Goal: Navigation & Orientation: Find specific page/section

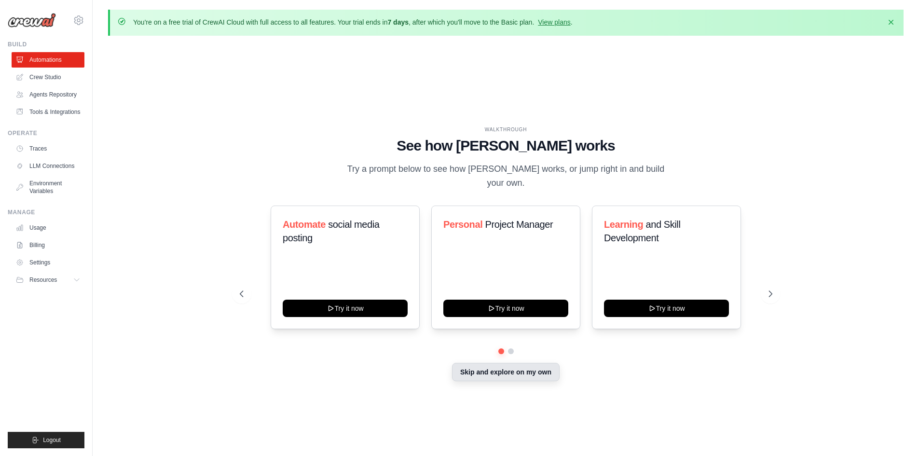
click at [502, 375] on button "Skip and explore on my own" at bounding box center [506, 372] width 108 height 18
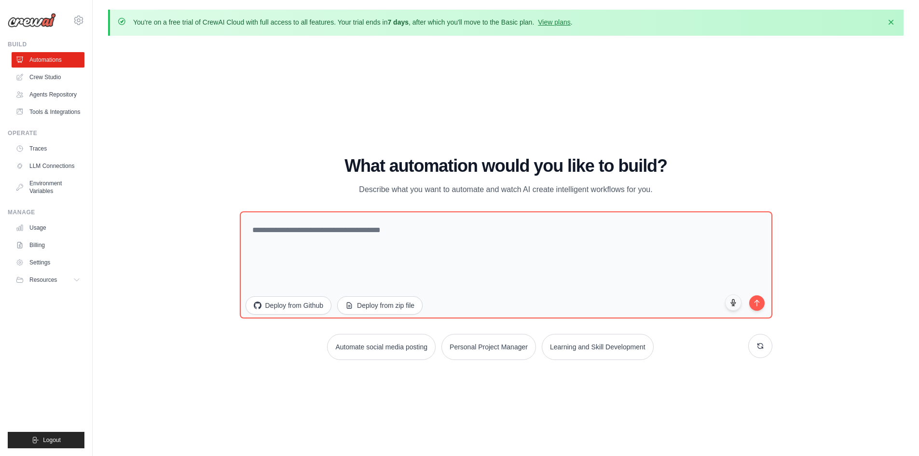
click at [262, 372] on div "WALKTHROUGH See how [PERSON_NAME] works Try a prompt below to see how [PERSON_N…" at bounding box center [506, 261] width 796 height 437
click at [63, 353] on ul "Build Automations Crew Studio Agents Repository Tools & Integrations" at bounding box center [46, 245] width 77 height 408
click at [50, 75] on link "Crew Studio" at bounding box center [49, 76] width 73 height 15
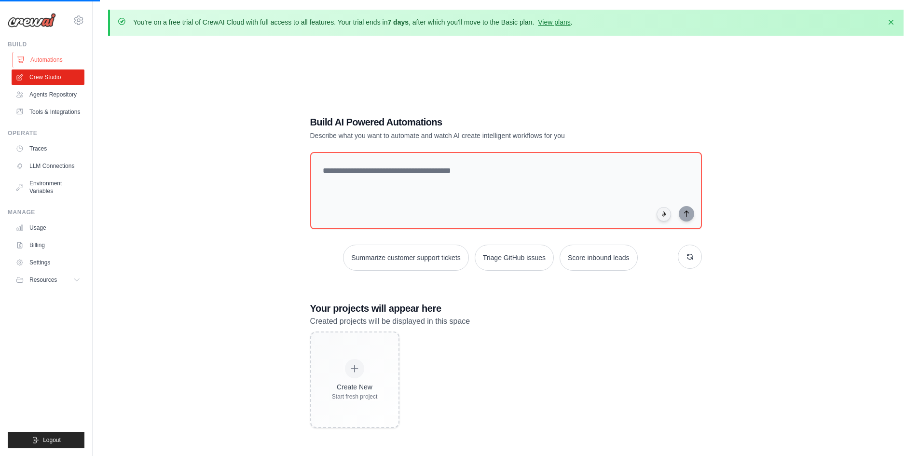
click at [46, 60] on link "Automations" at bounding box center [49, 59] width 73 height 15
